Goal: Navigation & Orientation: Find specific page/section

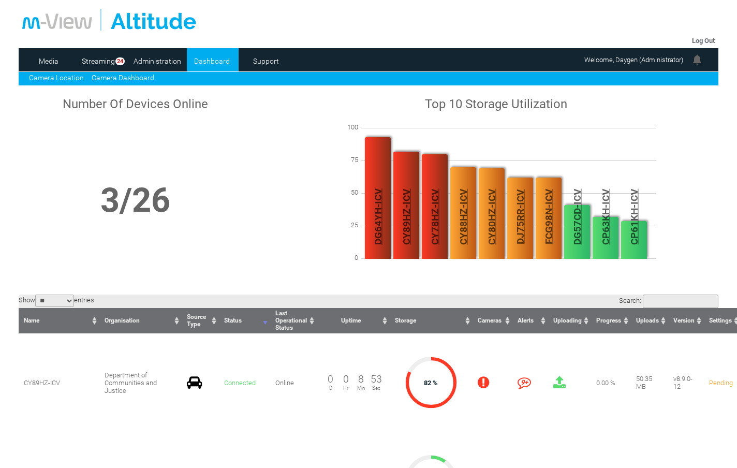
click at [69, 78] on link "Camera Location" at bounding box center [56, 77] width 55 height 8
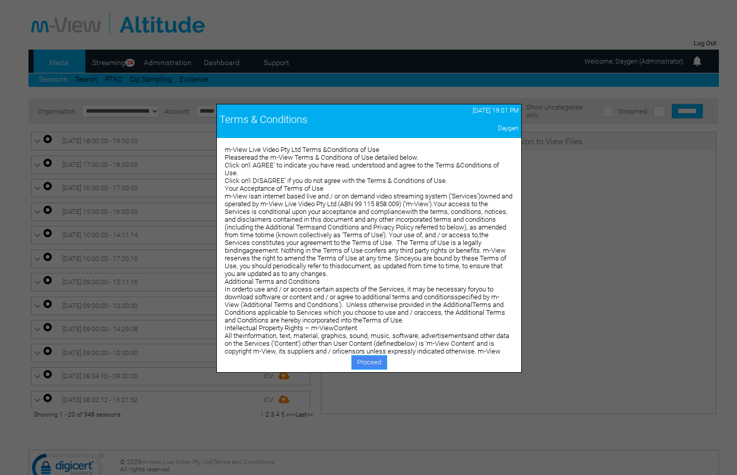
click at [371, 360] on link "Proceed" at bounding box center [369, 362] width 36 height 14
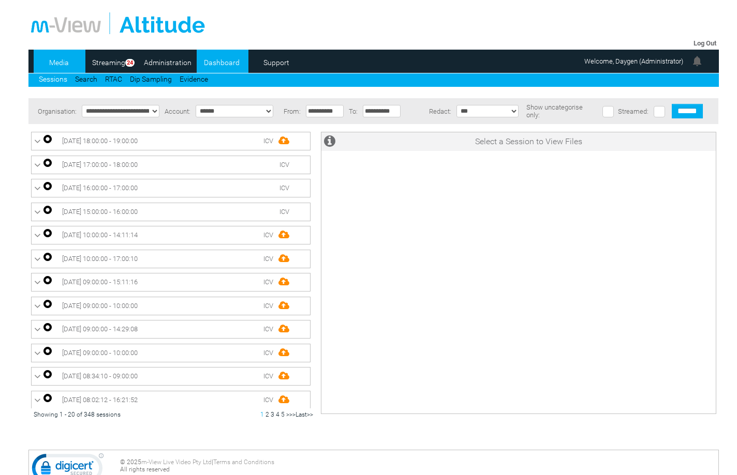
click at [214, 56] on link "Dashboard" at bounding box center [222, 63] width 50 height 16
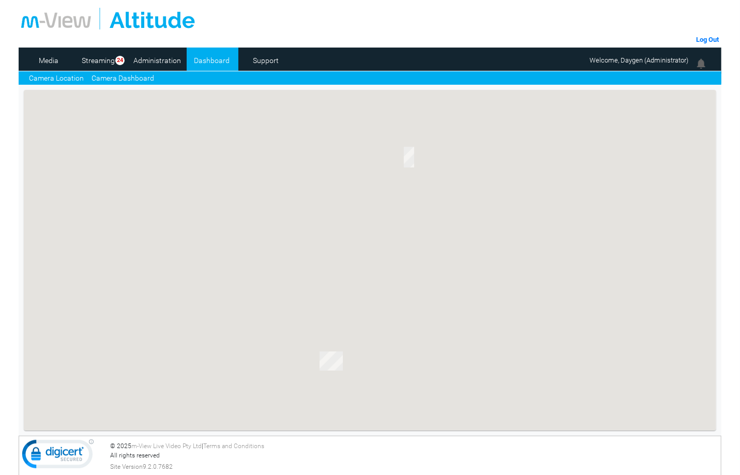
click at [122, 83] on link "Camera Dashboard" at bounding box center [123, 78] width 63 height 11
